Goal: Task Accomplishment & Management: Complete application form

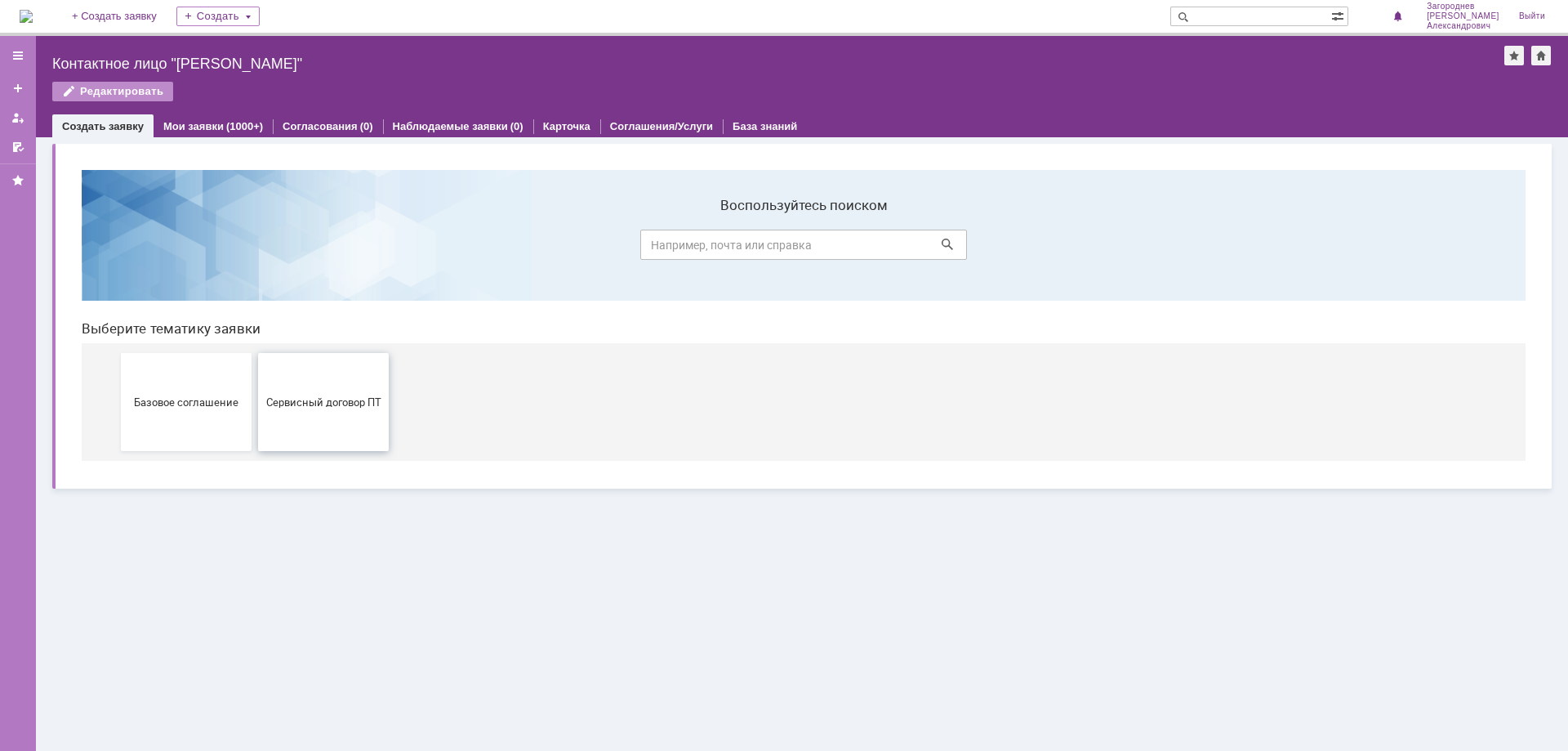
click at [319, 407] on span "Сервисный договор ПТ" at bounding box center [323, 401] width 121 height 12
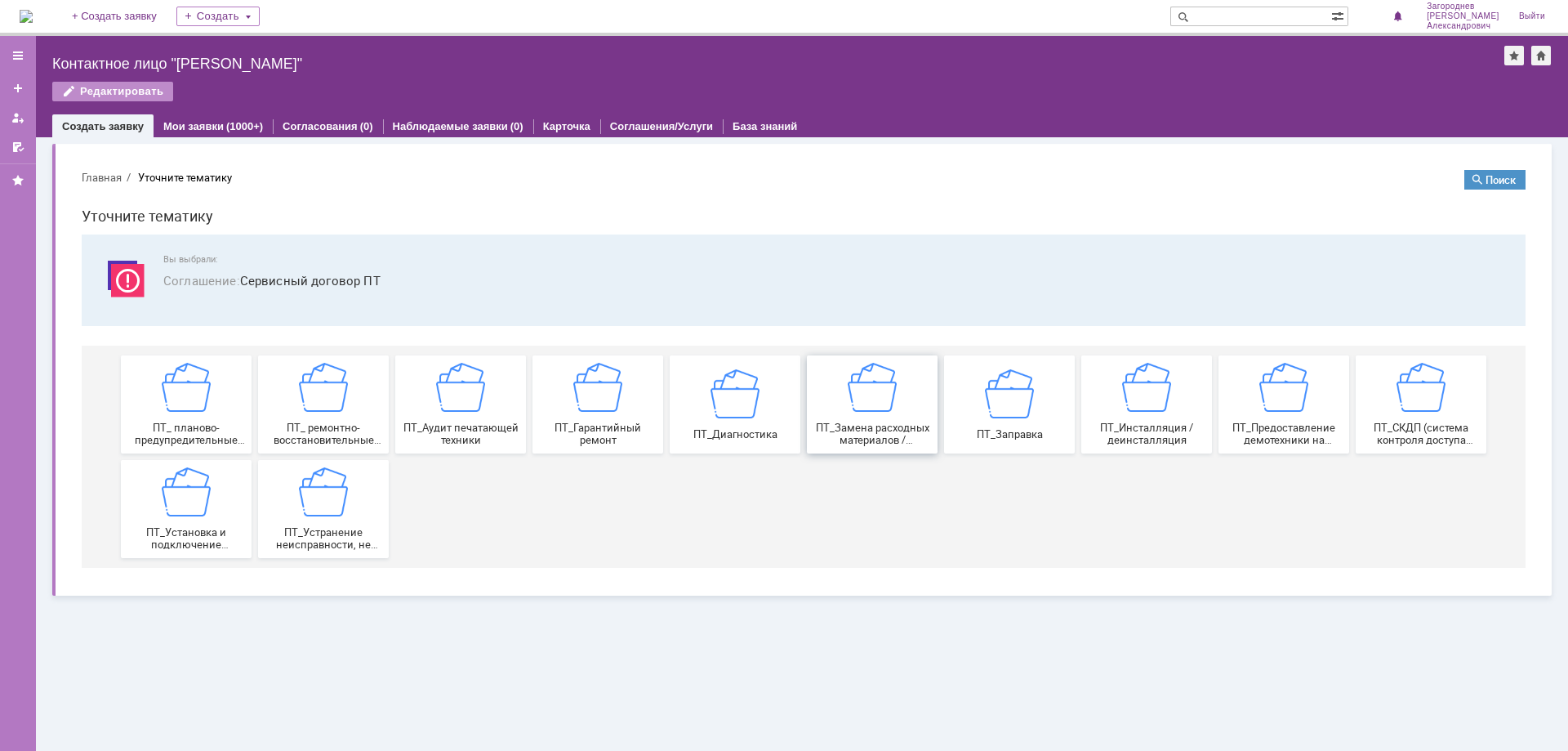
click at [888, 410] on img at bounding box center [872, 387] width 49 height 49
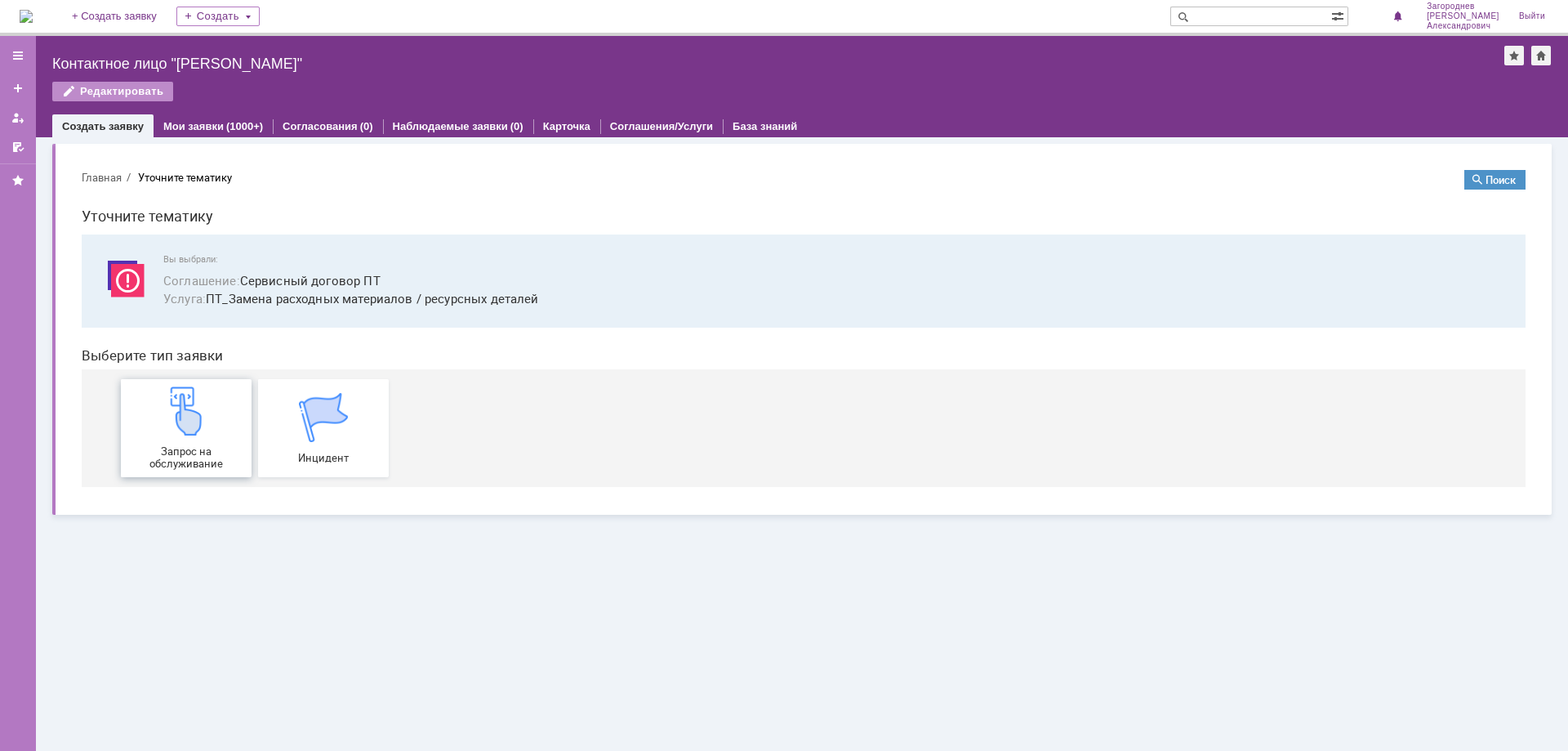
click at [182, 430] on img at bounding box center [185, 411] width 49 height 49
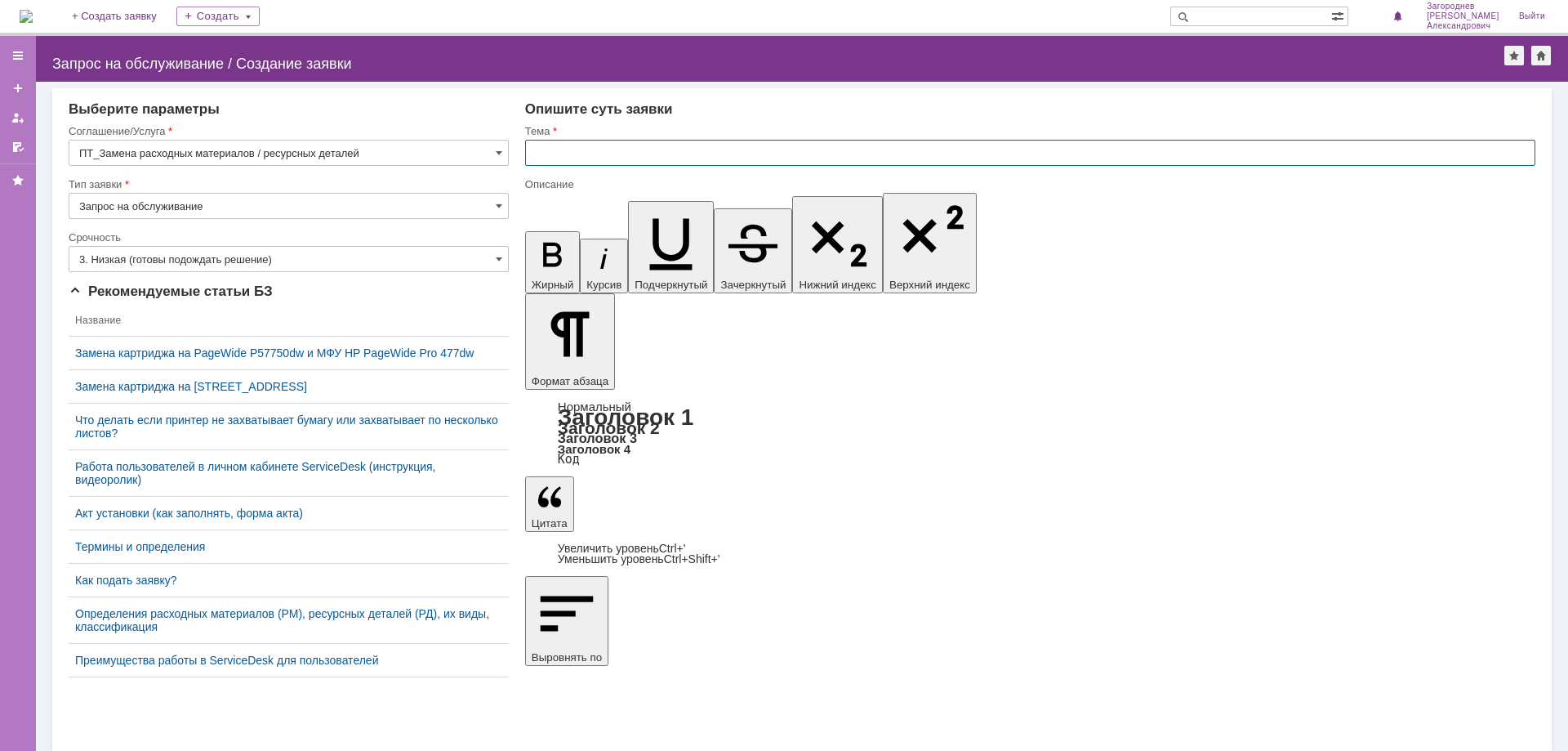
click at [545, 151] on input "text" at bounding box center [1029, 152] width 1010 height 26
type input "замена картриджа"
